Goal: Navigation & Orientation: Find specific page/section

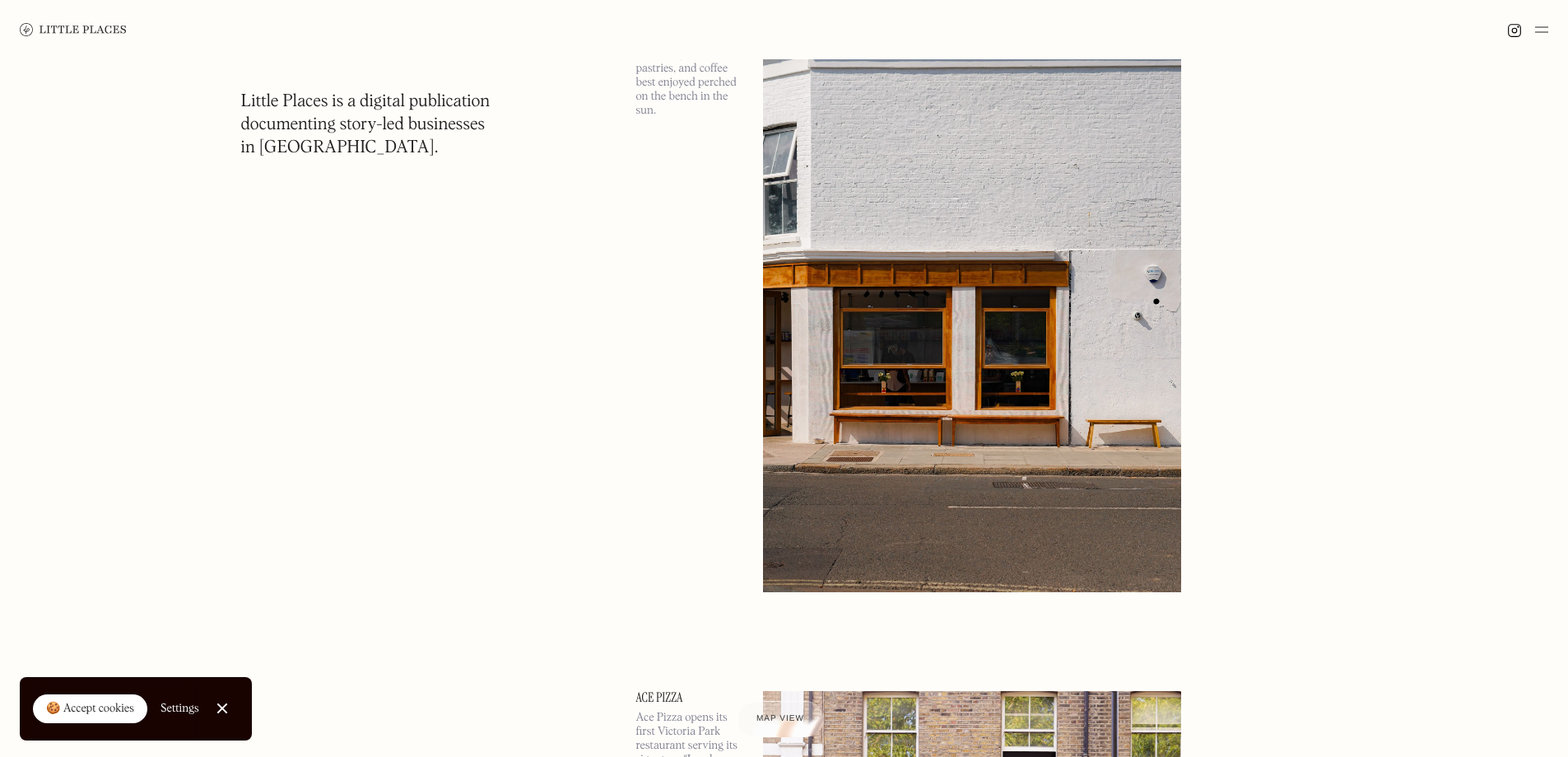
scroll to position [4775, 0]
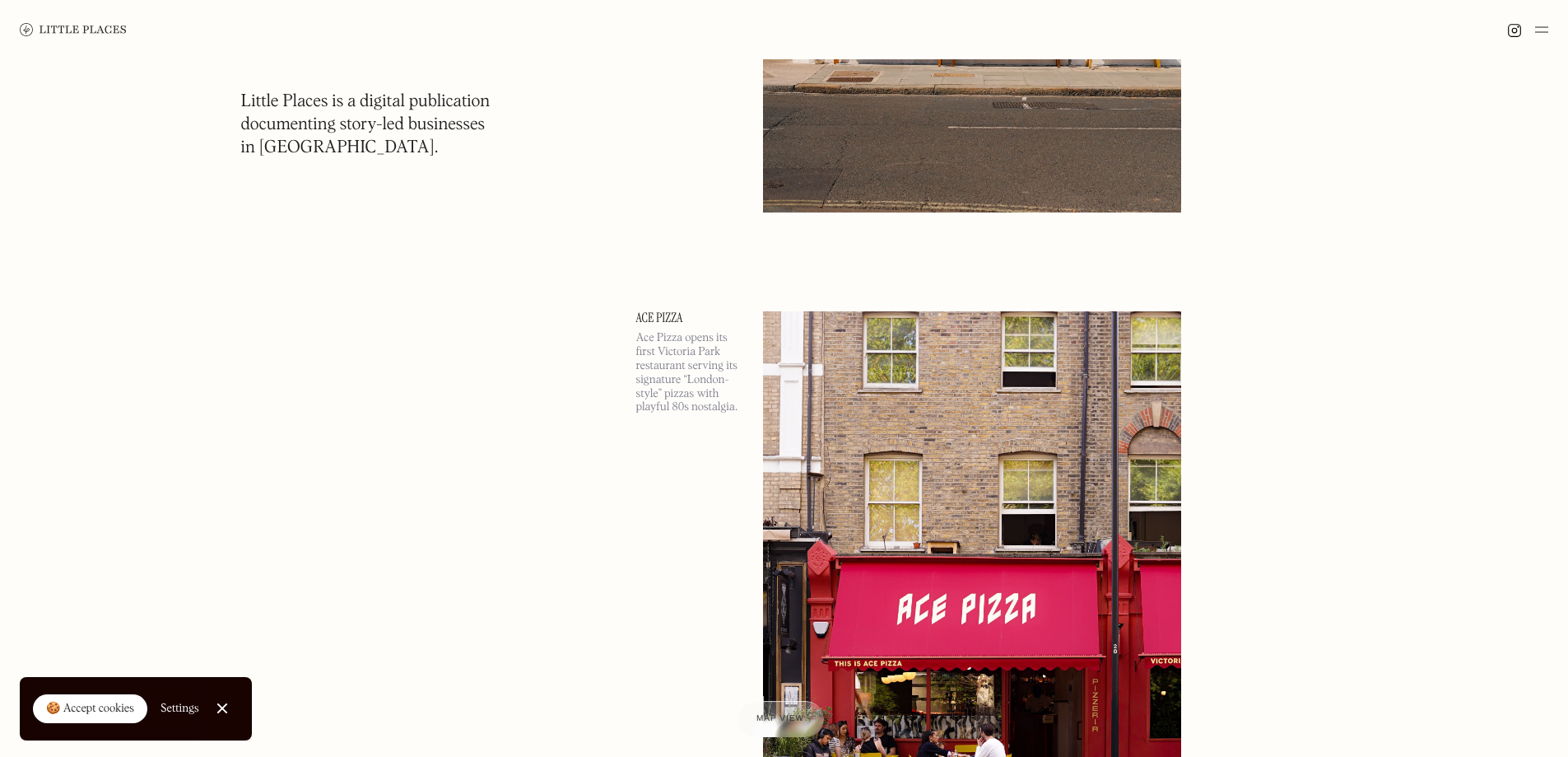
click at [44, 28] on img at bounding box center [73, 30] width 107 height 13
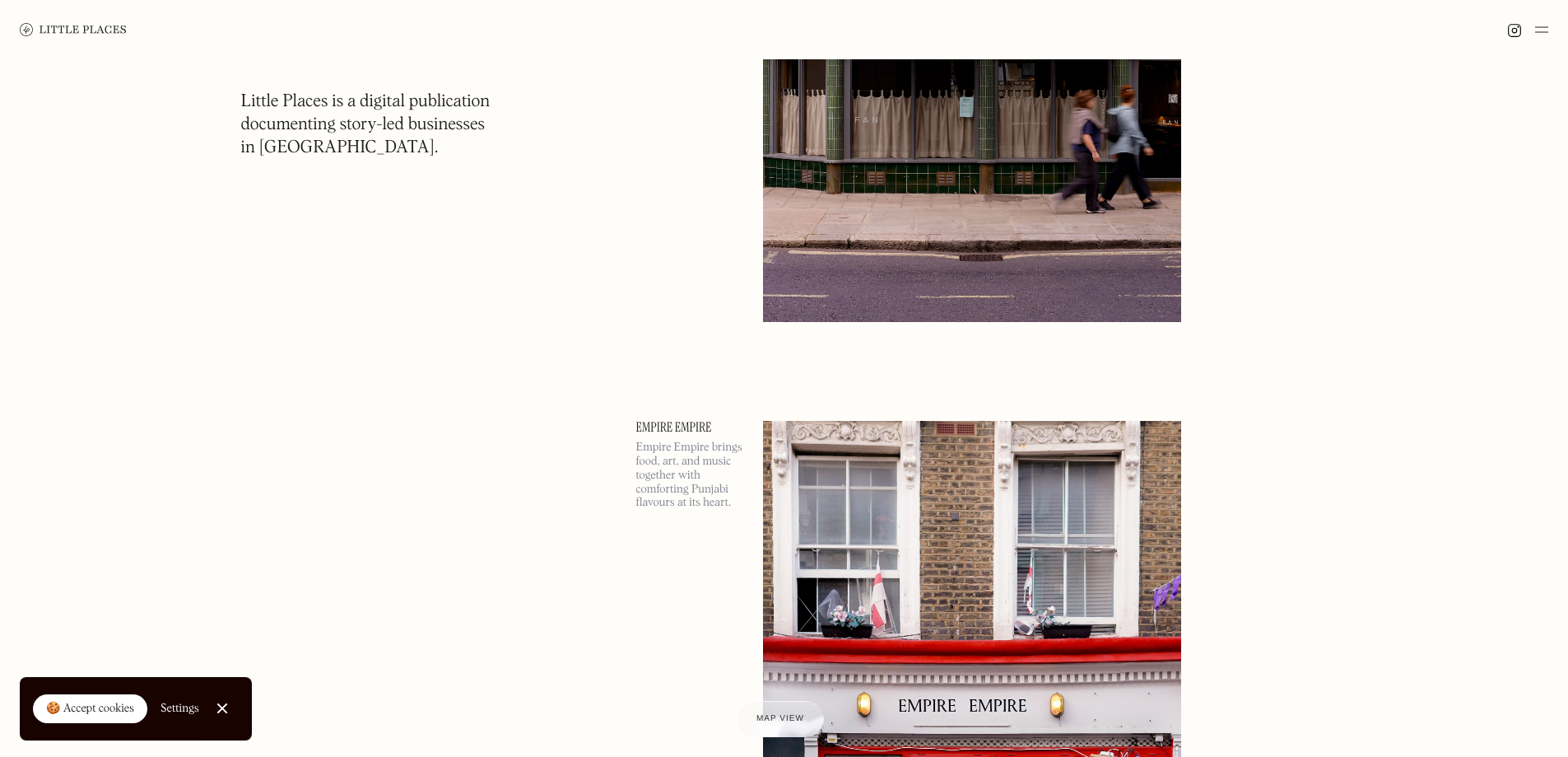
scroll to position [659, 0]
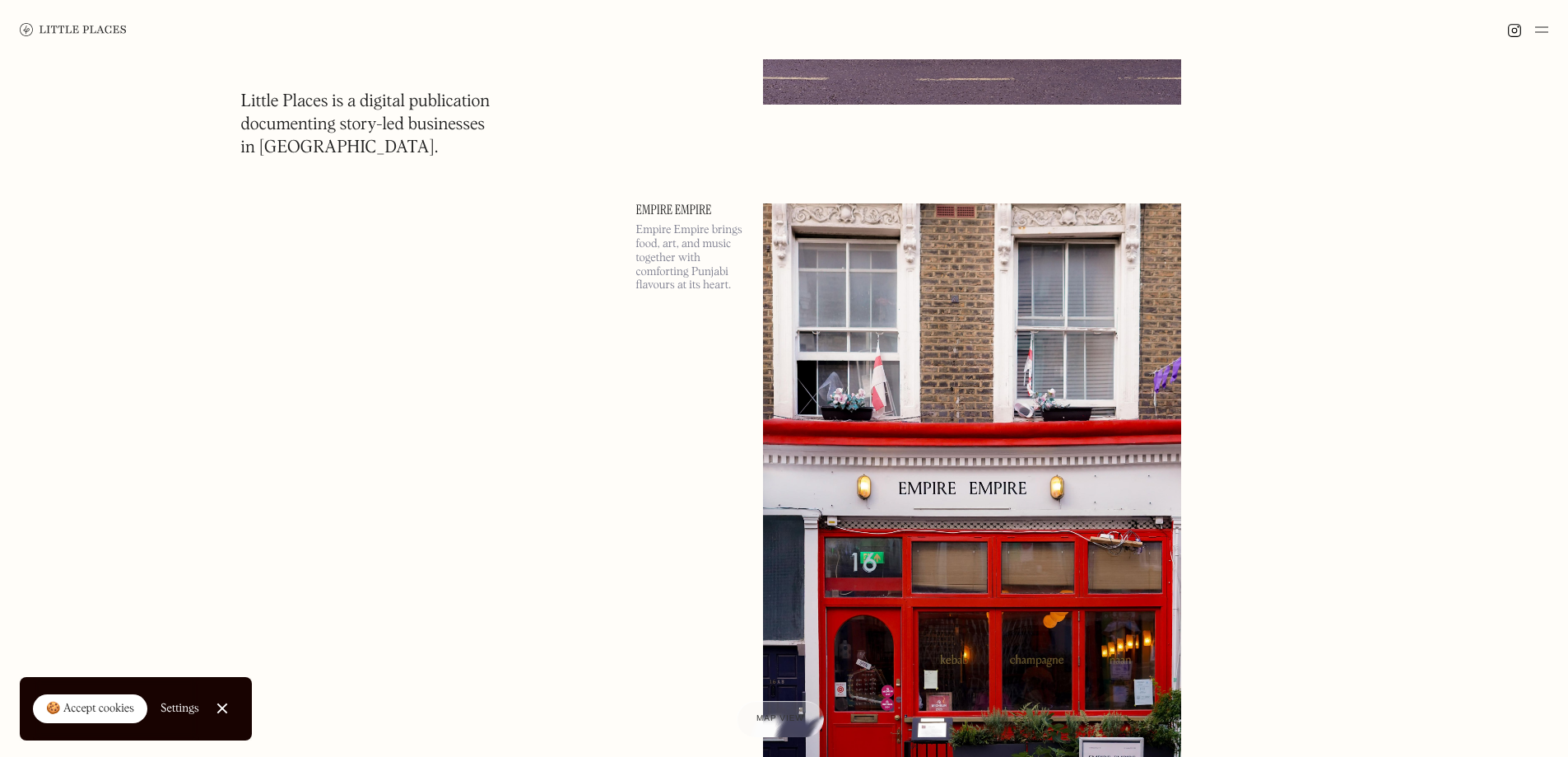
click at [93, 703] on div "🍪 Accept cookies" at bounding box center [90, 708] width 88 height 16
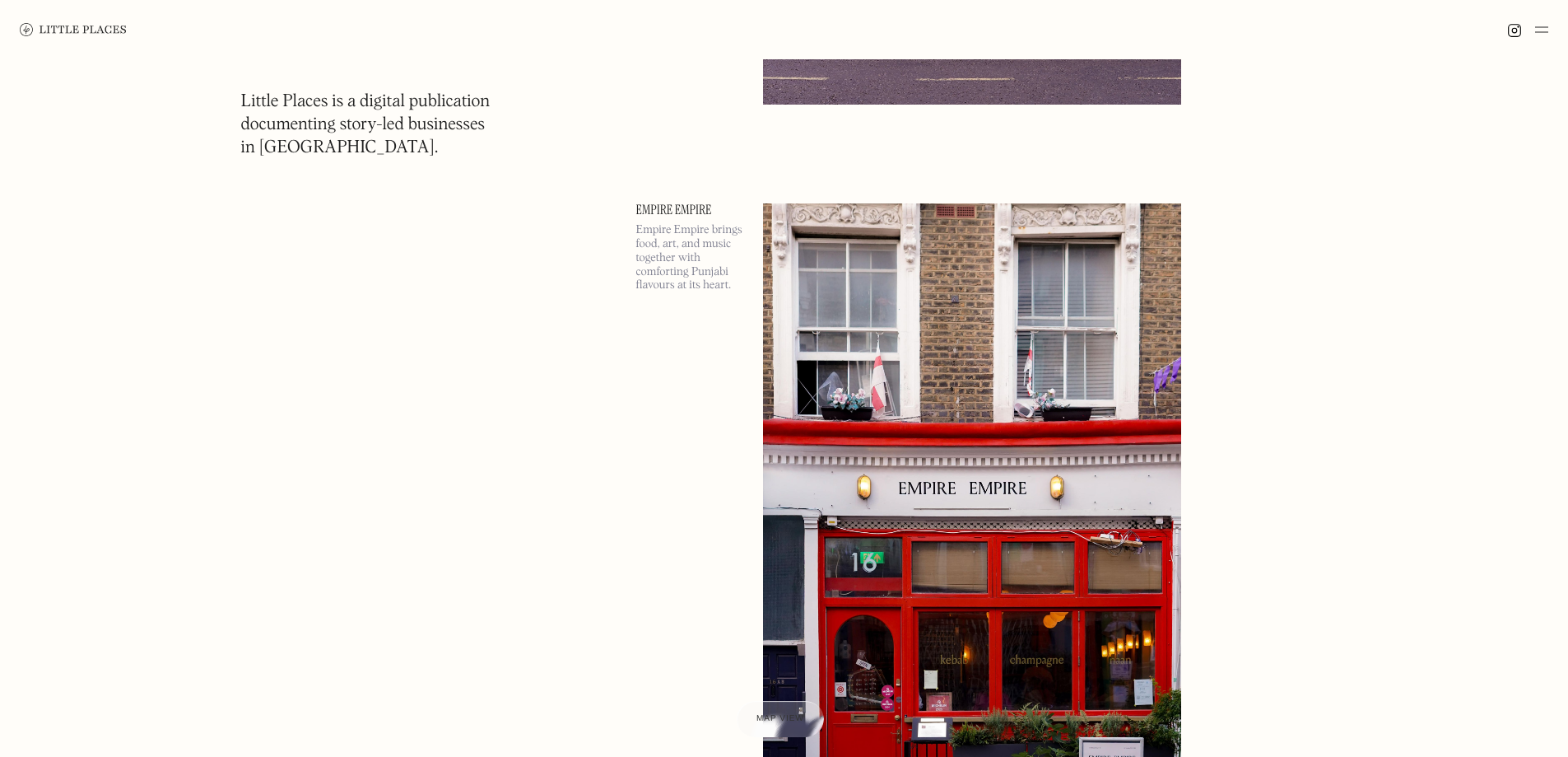
click at [1539, 36] on img at bounding box center [1541, 30] width 13 height 20
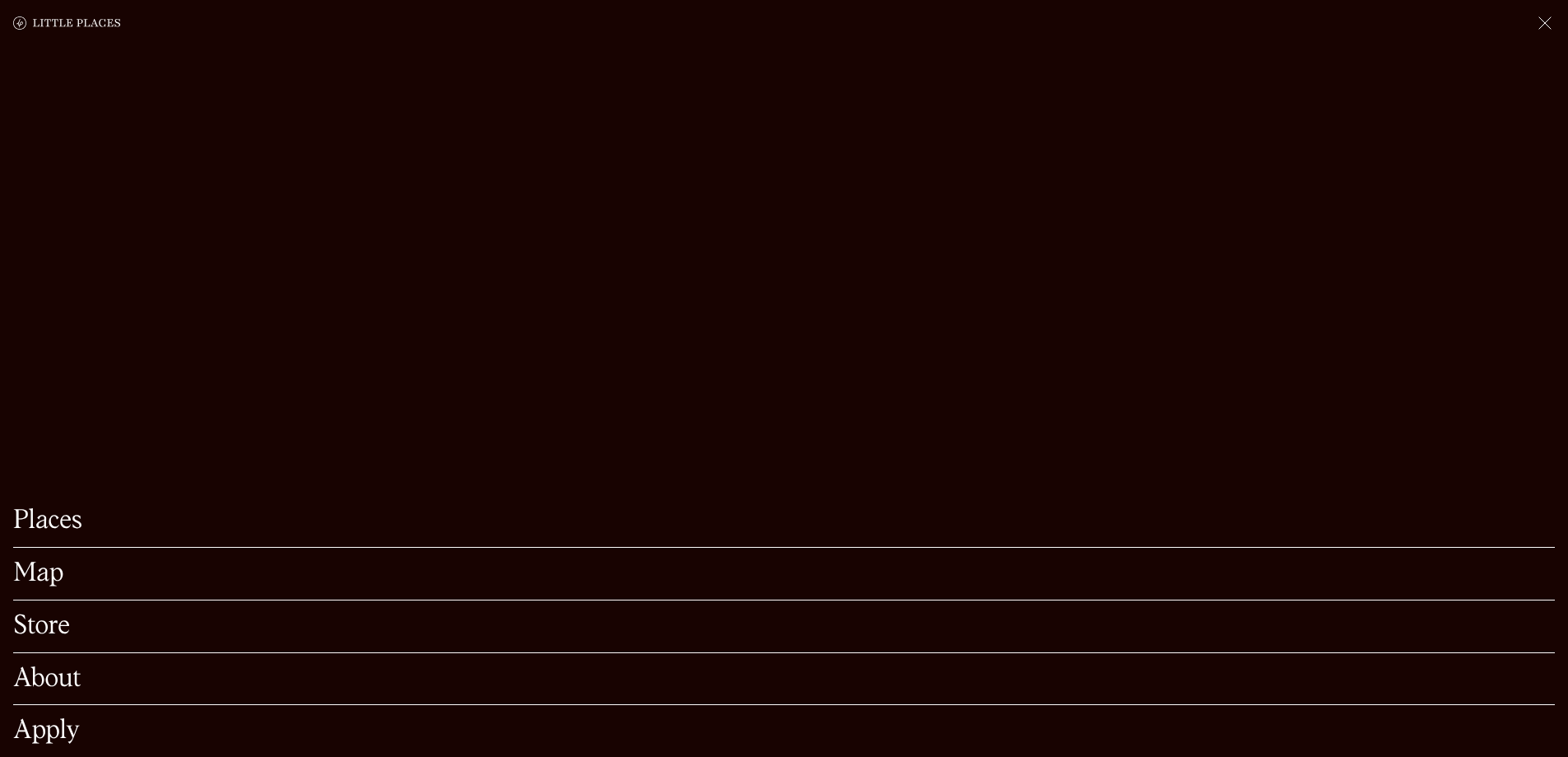
click at [38, 561] on link "Map" at bounding box center [784, 574] width 1541 height 26
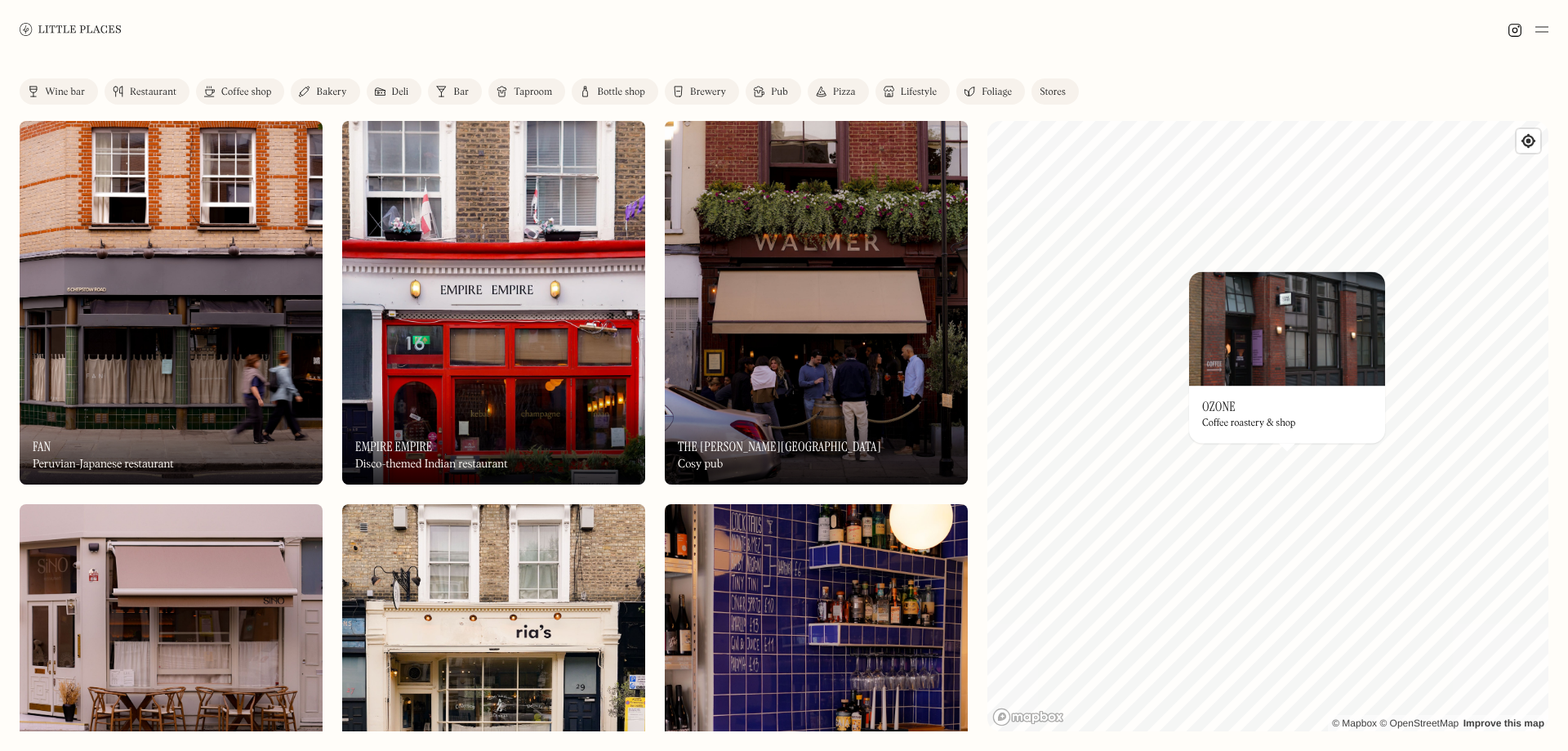
click at [129, 95] on link "Restaurant" at bounding box center [147, 91] width 85 height 26
